Goal: Information Seeking & Learning: Learn about a topic

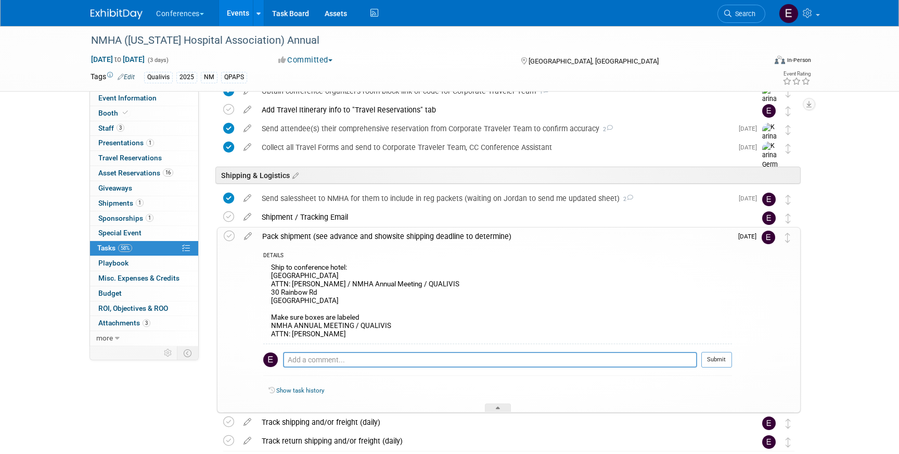
click at [127, 12] on img at bounding box center [117, 14] width 52 height 10
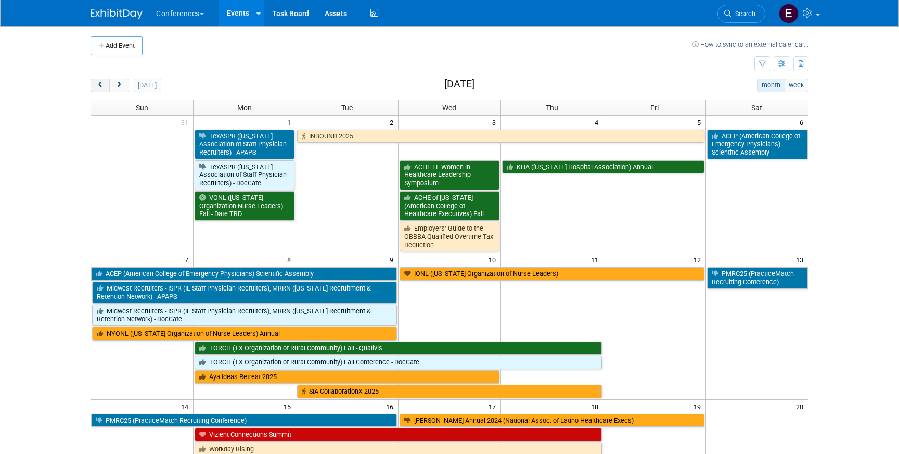
click at [105, 86] on button "prev" at bounding box center [100, 86] width 19 height 14
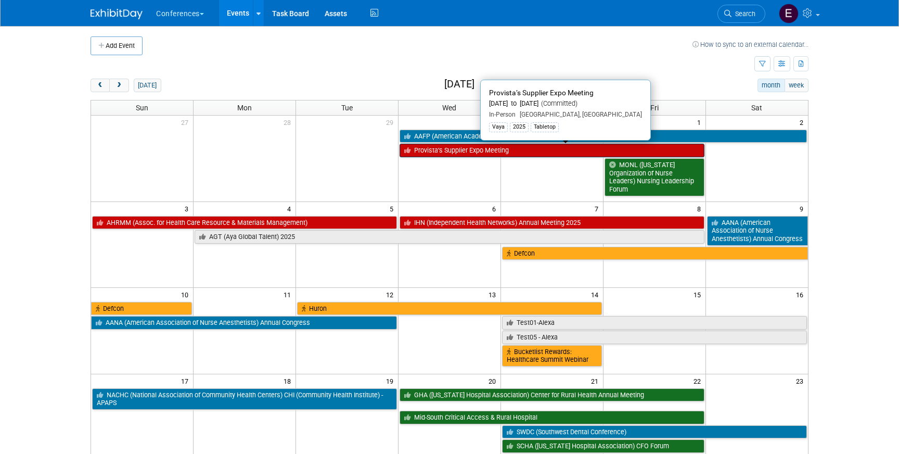
click at [449, 154] on link "Provista’s Supplier Expo Meeting" at bounding box center [552, 151] width 305 height 14
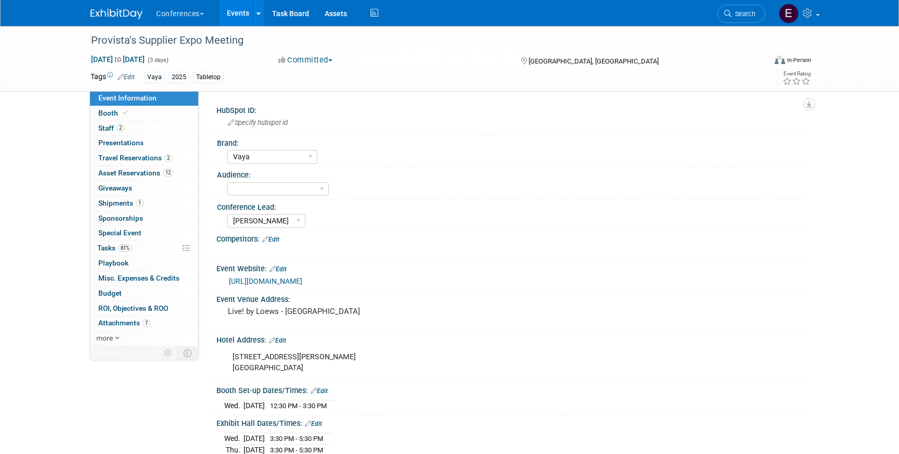
select select "Vaya"
select select "[PERSON_NAME]"
click at [115, 160] on span "Travel Reservations 2" at bounding box center [135, 158] width 74 height 8
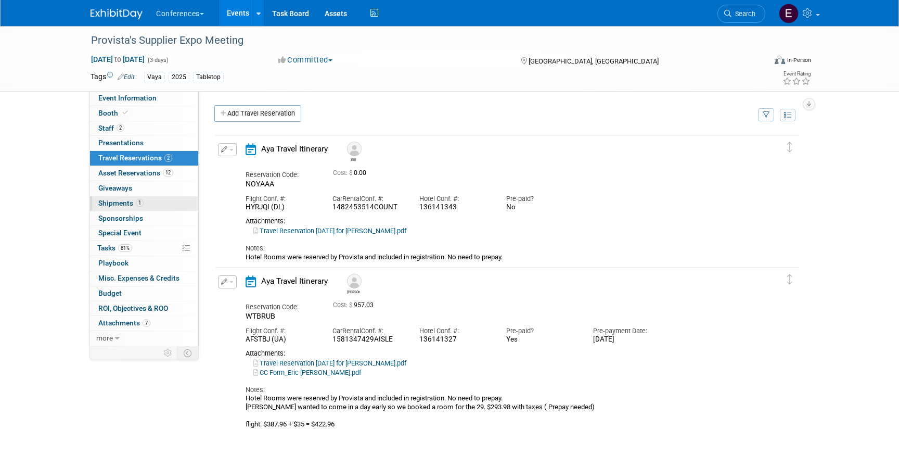
click at [117, 200] on span "Shipments 1" at bounding box center [120, 203] width 45 height 8
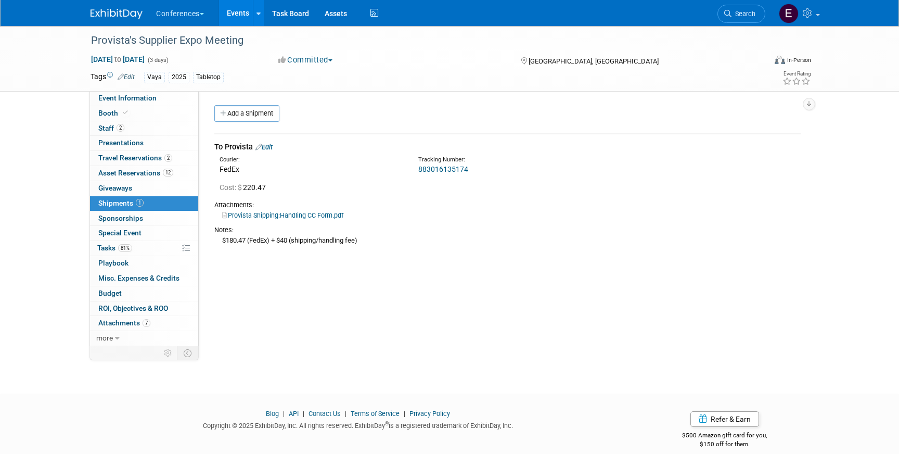
click at [115, 12] on img at bounding box center [117, 14] width 52 height 10
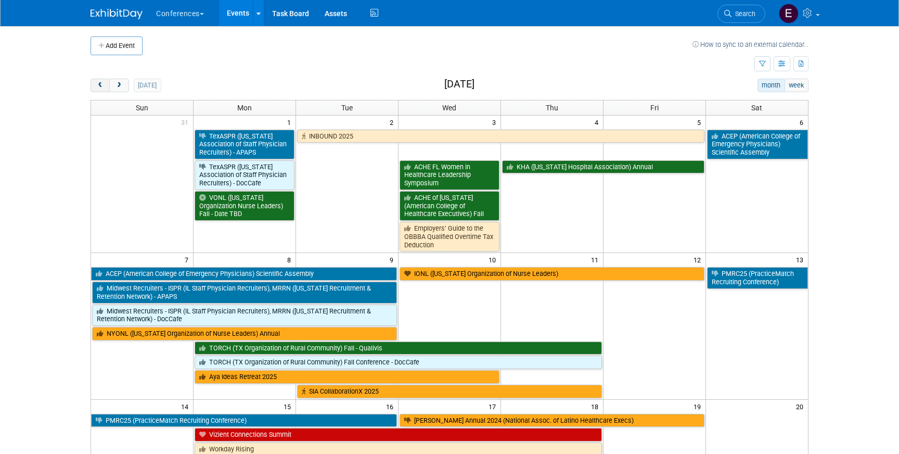
click at [105, 86] on button "prev" at bounding box center [100, 86] width 19 height 14
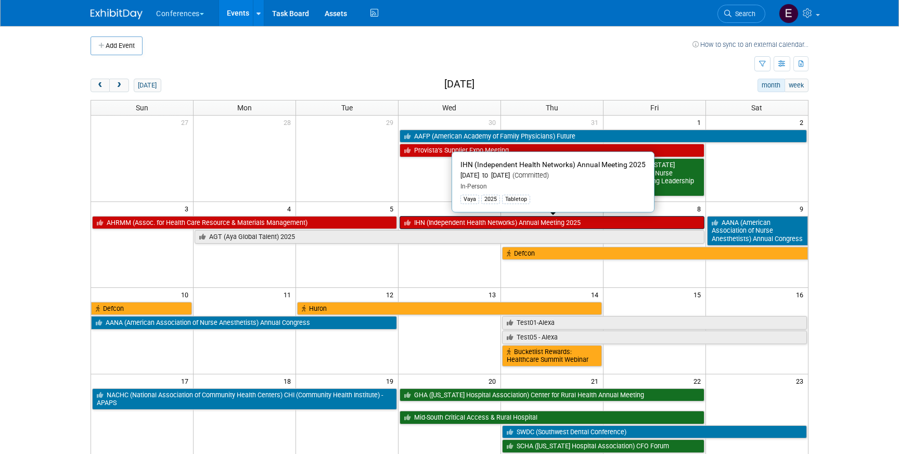
click at [465, 222] on link "IHN (Independent Health Networks) Annual Meeting 2025" at bounding box center [552, 223] width 305 height 14
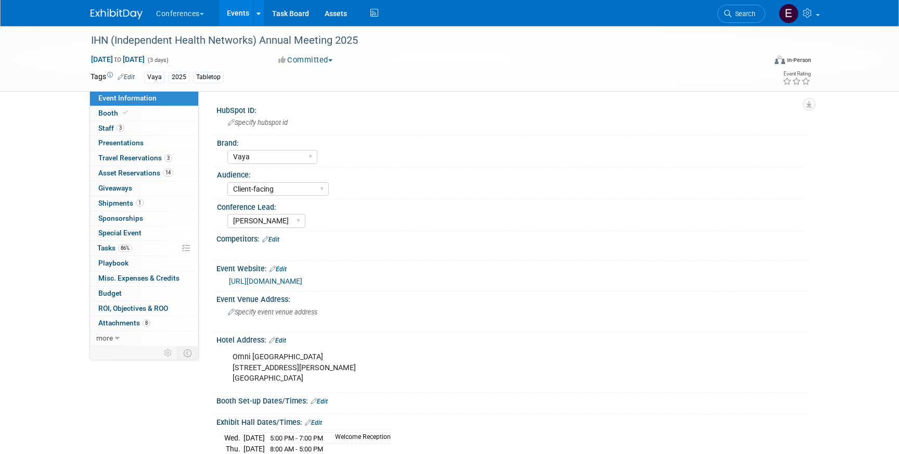
select select "Vaya"
select select "Client-facing"
select select "[PERSON_NAME]"
click at [114, 125] on span "Staff 3" at bounding box center [111, 128] width 26 height 8
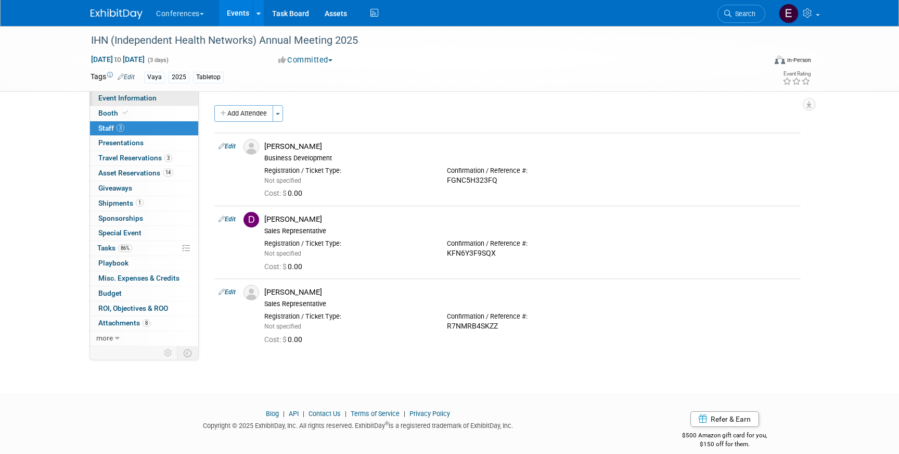
click at [135, 101] on span "Event Information" at bounding box center [127, 98] width 58 height 8
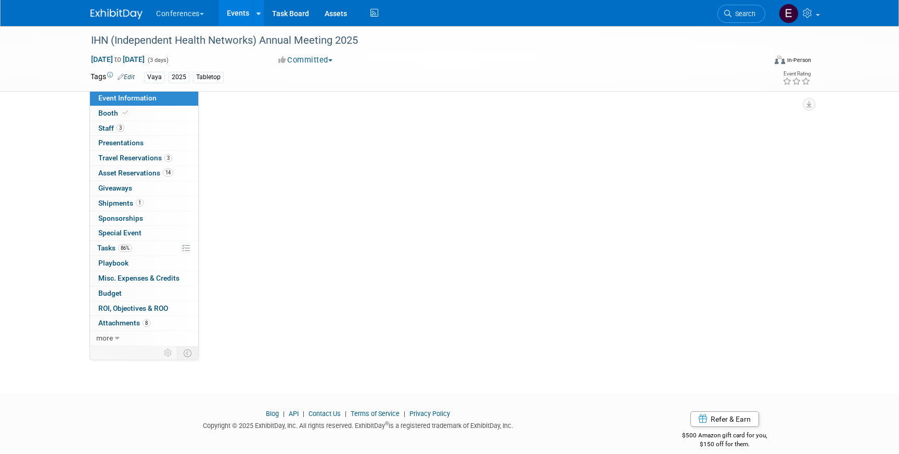
select select "Vaya"
select select "Client-facing"
select select "[PERSON_NAME]"
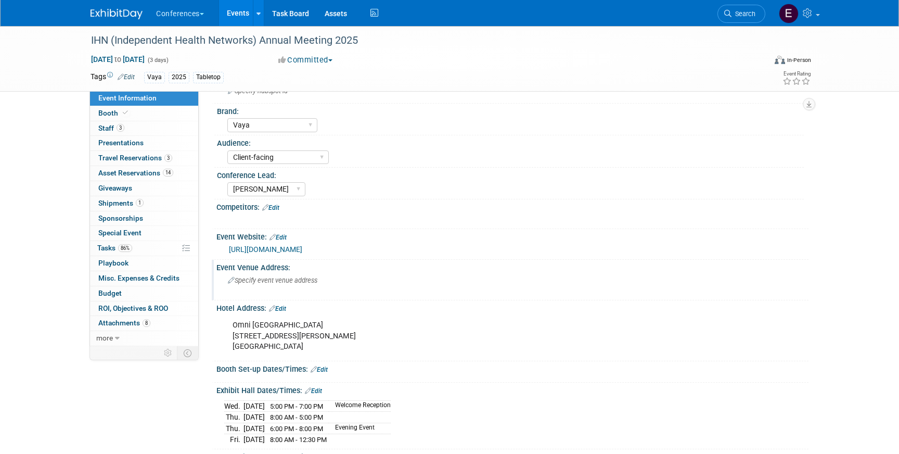
scroll to position [35, 0]
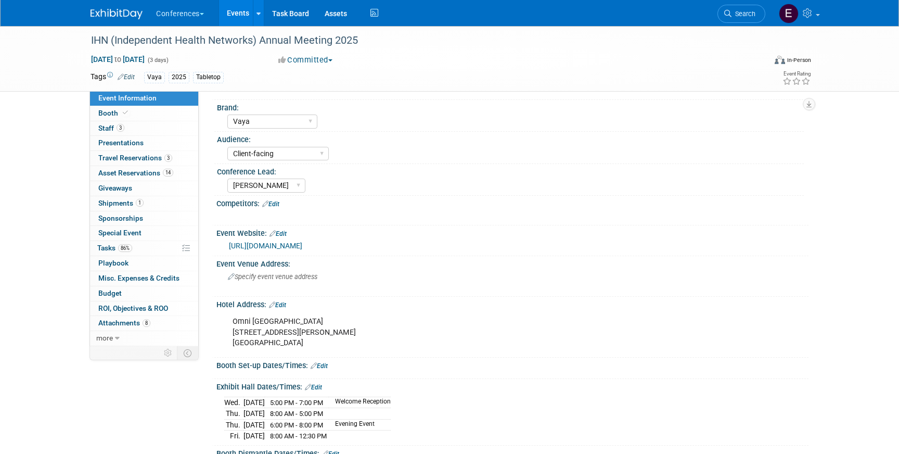
click at [122, 16] on img at bounding box center [117, 14] width 52 height 10
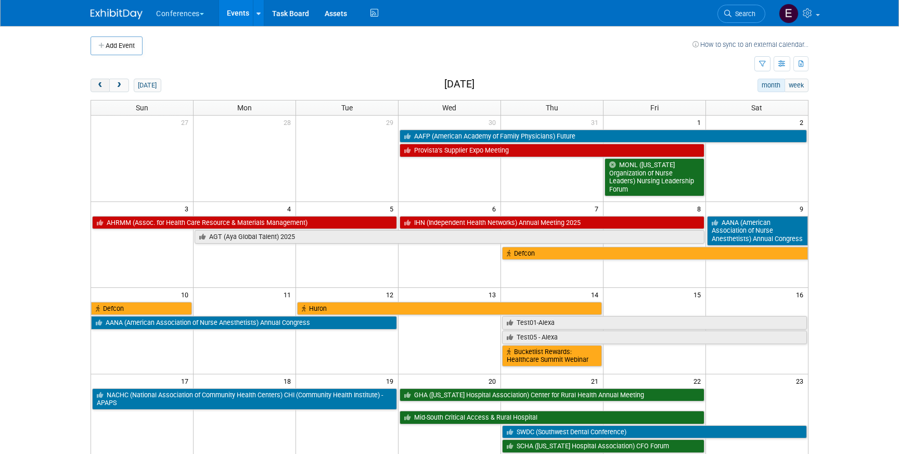
click at [98, 83] on span "prev" at bounding box center [100, 85] width 8 height 7
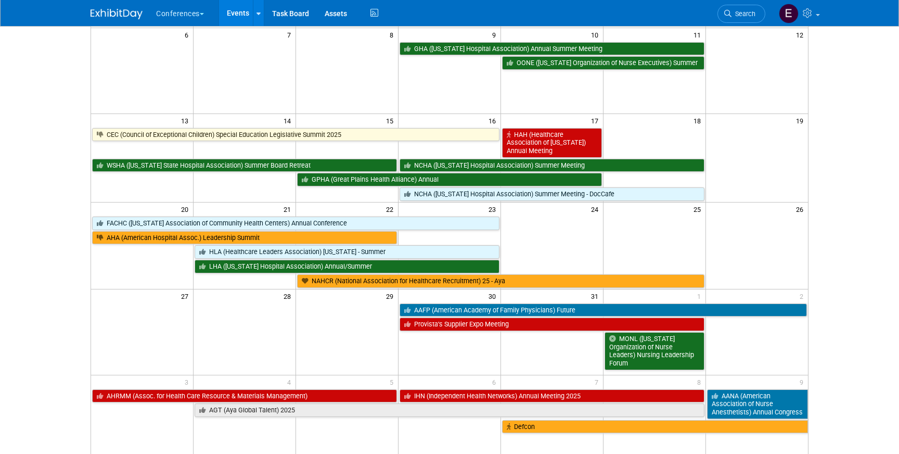
scroll to position [174, 0]
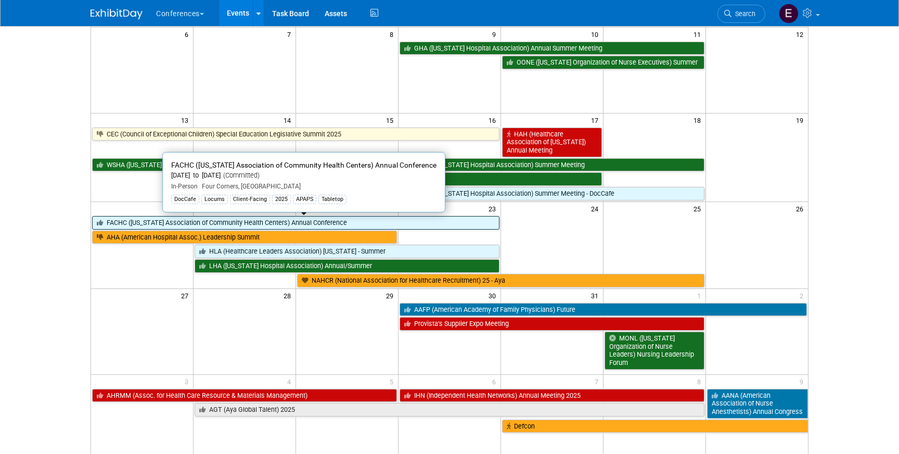
click at [463, 220] on link "FACHC ([US_STATE] Association of Community Health Centers) Annual Conference" at bounding box center [296, 223] width 408 height 14
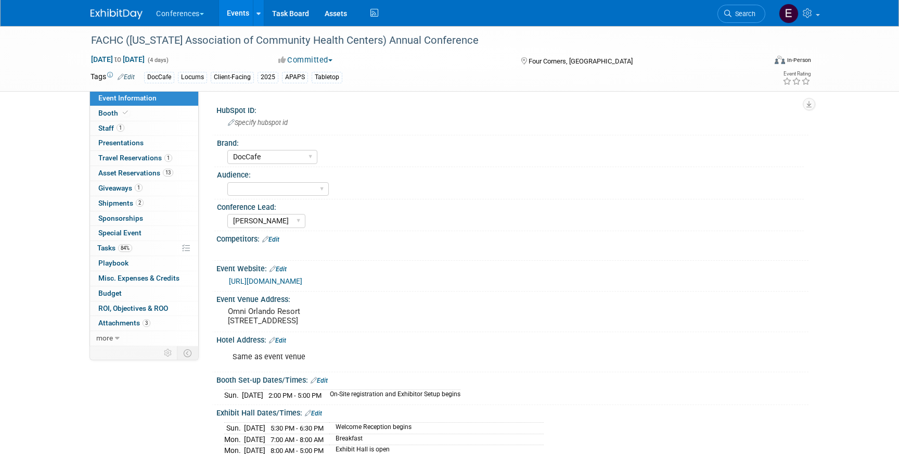
select select "DocCafe"
select select "[PERSON_NAME]"
click at [161, 201] on link "2 Shipments 2" at bounding box center [144, 203] width 108 height 15
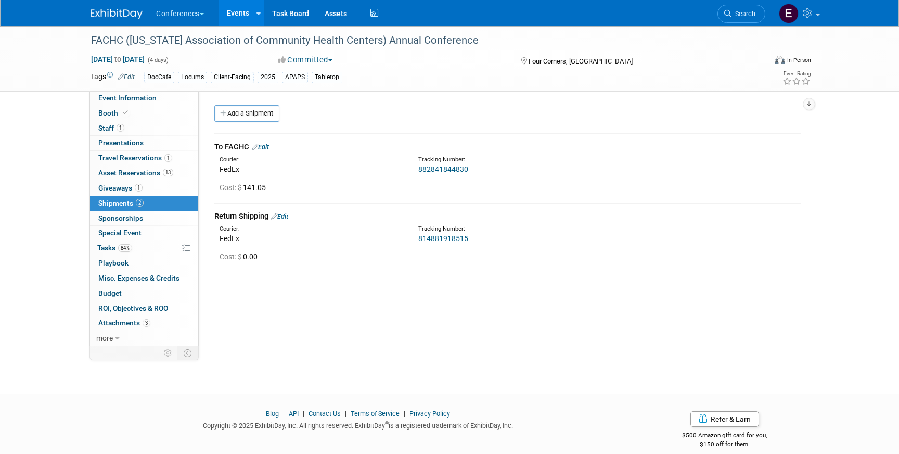
click at [98, 14] on img at bounding box center [117, 14] width 52 height 10
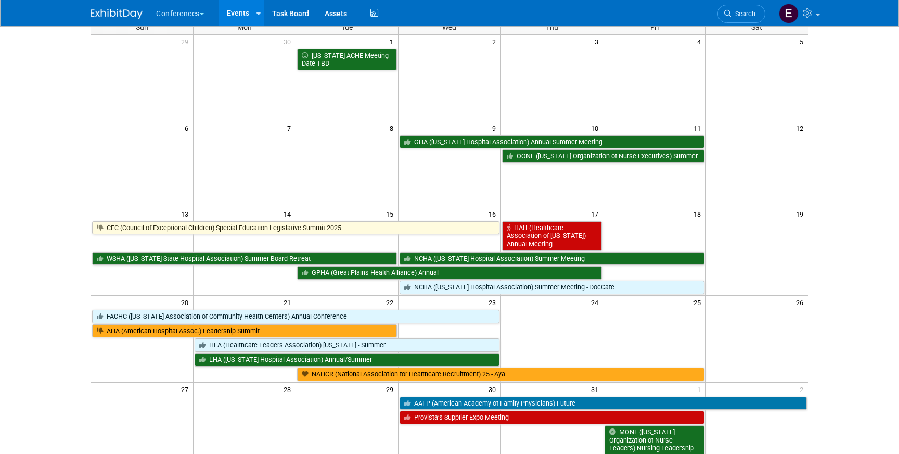
scroll to position [81, 0]
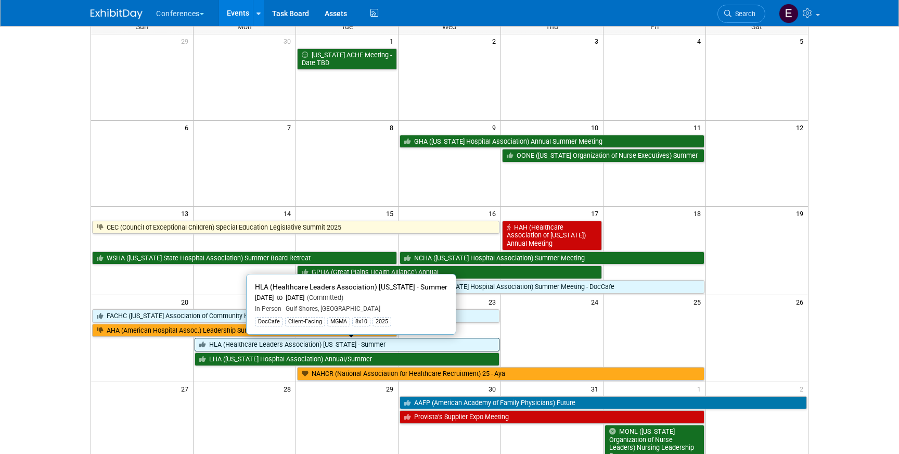
click at [235, 346] on link "HLA (Healthcare Leaders Association) [US_STATE] - Summer" at bounding box center [347, 345] width 305 height 14
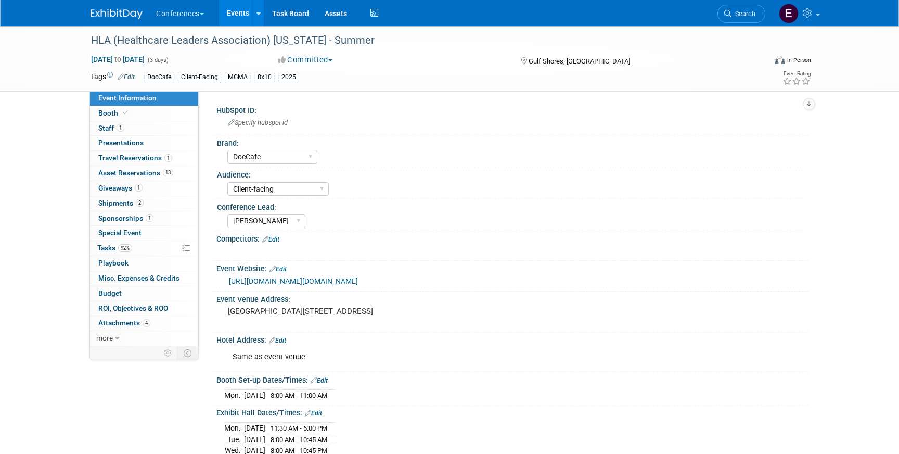
select select "DocCafe"
select select "Client-facing"
select select "[PERSON_NAME]"
click at [169, 204] on link "2 Shipments 2" at bounding box center [144, 203] width 108 height 15
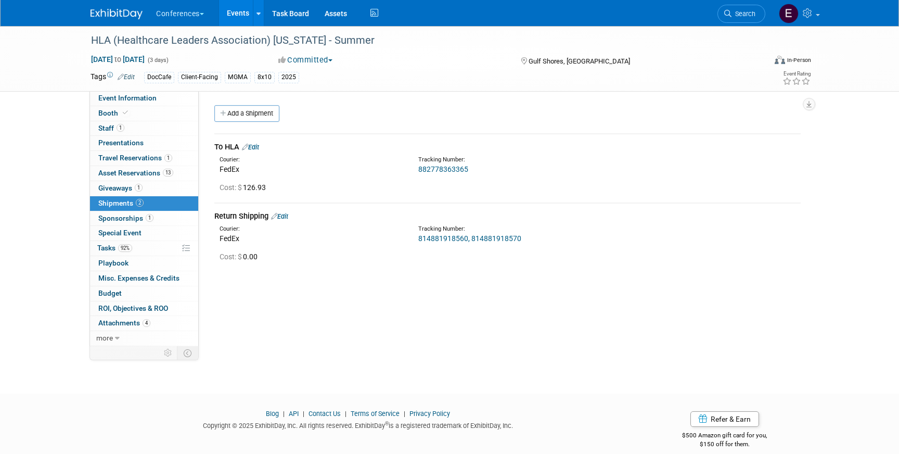
click at [111, 21] on div "Conferences Explore: My Workspaces 2 Go to Workspace: Conferences Marketing Req…" at bounding box center [450, 13] width 718 height 26
click at [110, 15] on img at bounding box center [117, 14] width 52 height 10
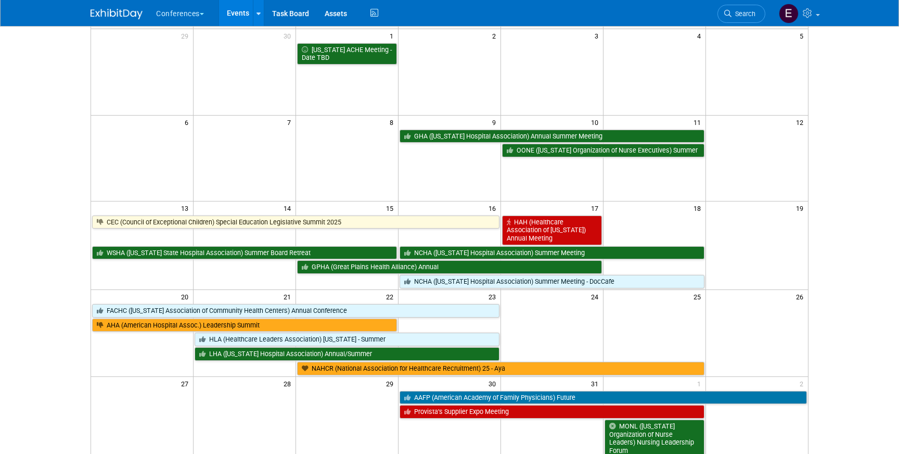
scroll to position [103, 0]
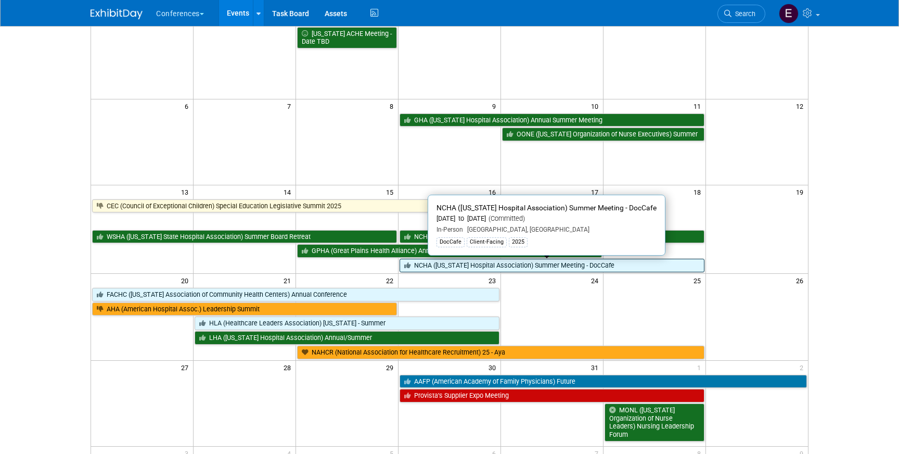
click at [488, 263] on link "NCHA ([US_STATE] Hospital Association) Summer Meeting - DocCafe" at bounding box center [552, 266] width 305 height 14
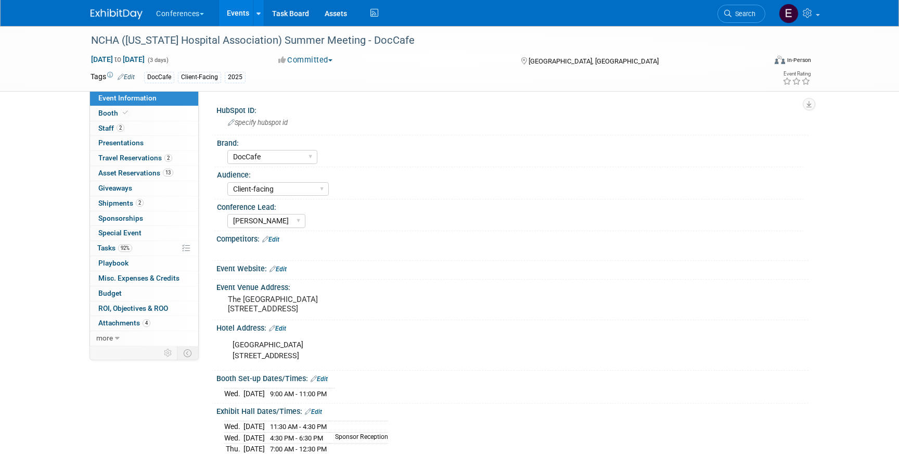
select select "DocCafe"
select select "Client-facing"
select select "[PERSON_NAME]"
click at [113, 205] on span "Shipments 2" at bounding box center [120, 203] width 45 height 8
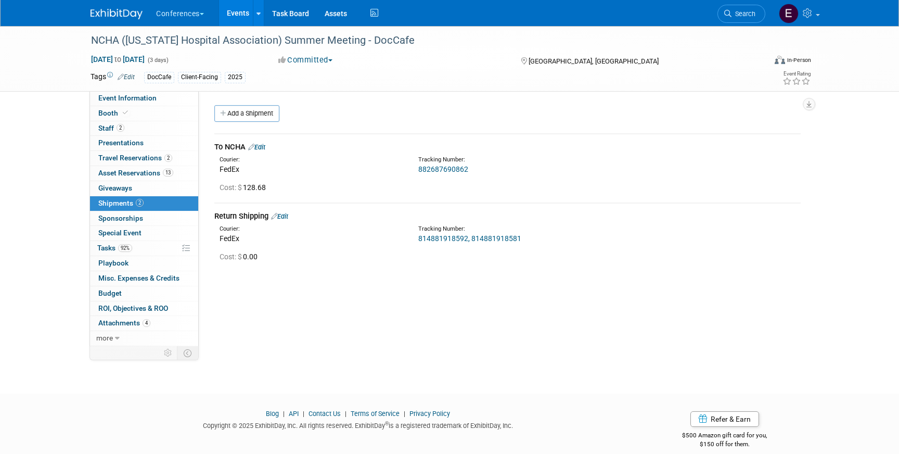
click at [109, 11] on img at bounding box center [117, 14] width 52 height 10
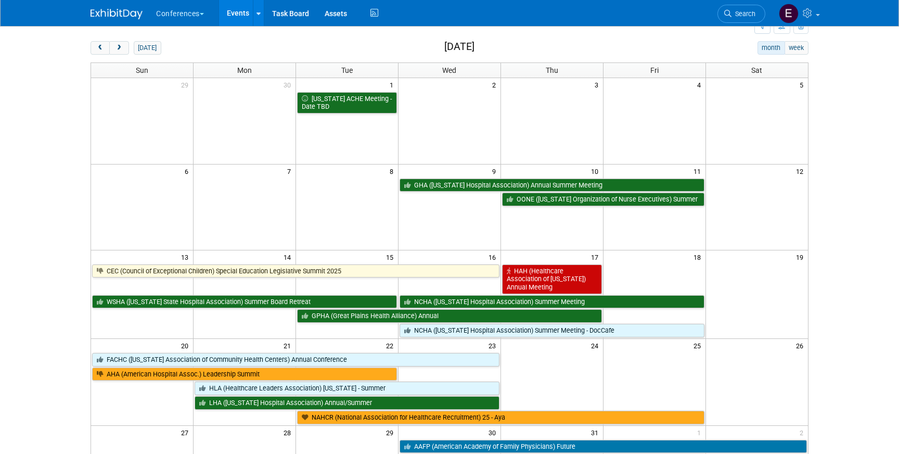
scroll to position [24, 0]
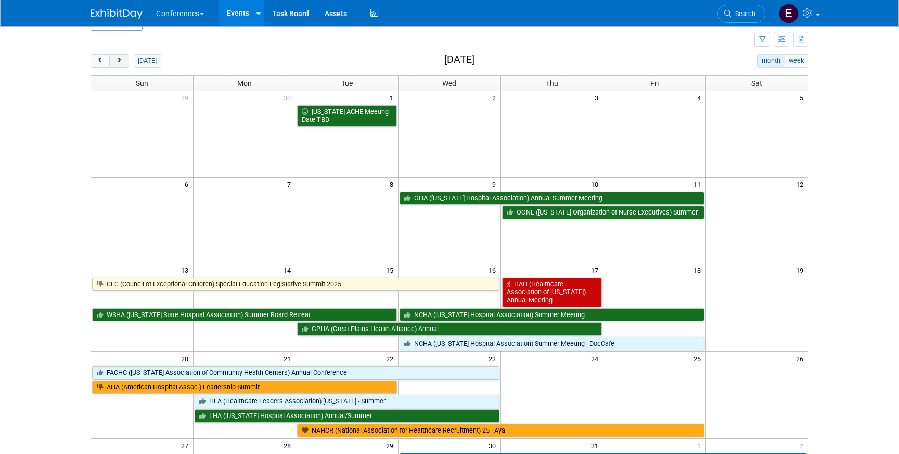
click at [125, 57] on button "next" at bounding box center [118, 61] width 19 height 14
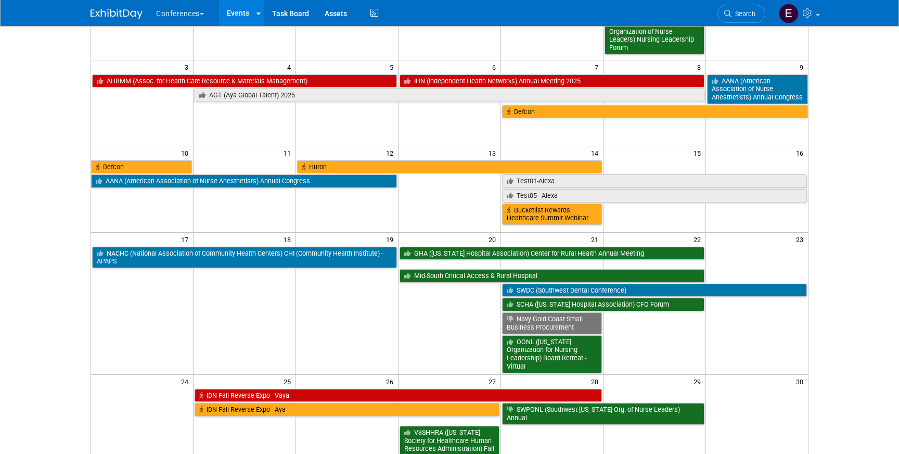
scroll to position [142, 0]
